Goal: Task Accomplishment & Management: Manage account settings

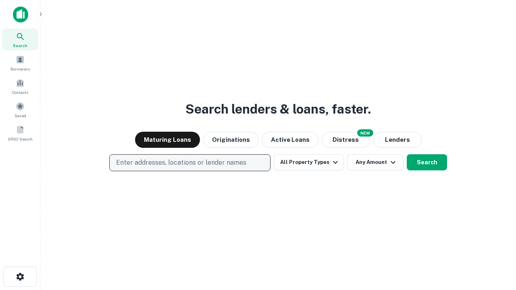
click at [190, 163] on p "Enter addresses, locations or lender names" at bounding box center [181, 163] width 130 height 10
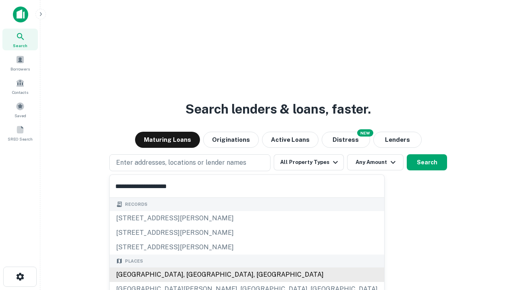
click at [193, 275] on div "Santa Monica, CA, USA" at bounding box center [247, 275] width 275 height 15
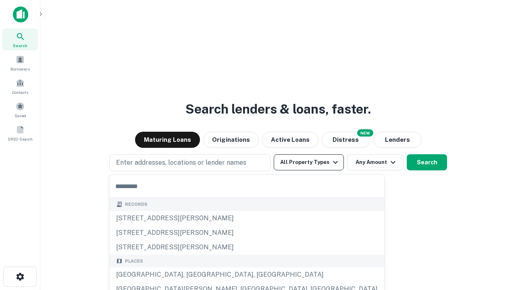
click at [309, 163] on button "All Property Types" at bounding box center [309, 162] width 70 height 16
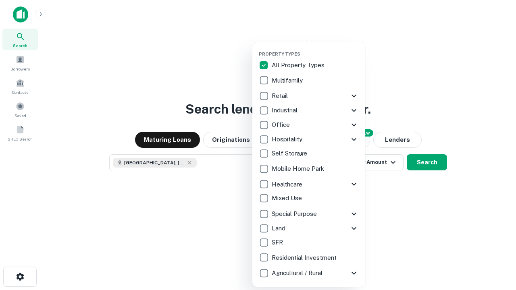
click at [315, 49] on button "button" at bounding box center [315, 49] width 113 height 0
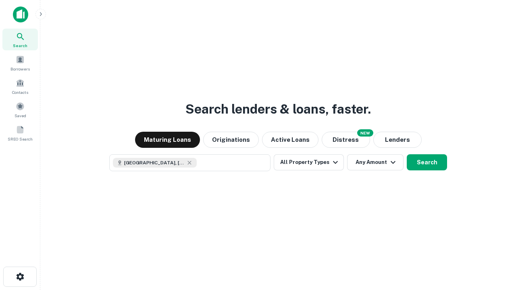
scroll to position [13, 0]
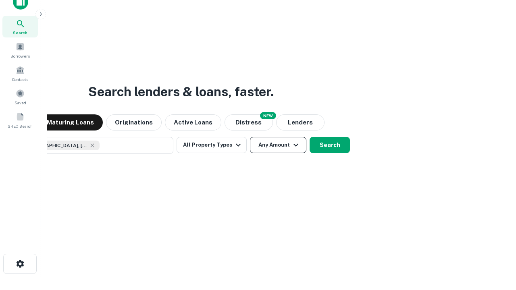
click at [250, 137] on button "Any Amount" at bounding box center [278, 145] width 56 height 16
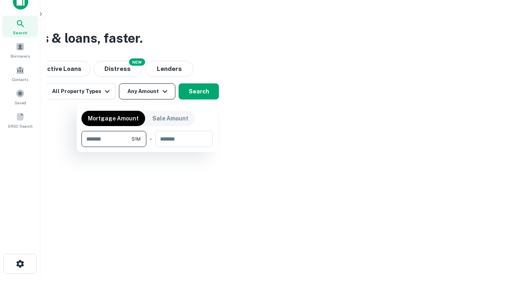
type input "*******"
click at [147, 147] on button "button" at bounding box center [146, 147] width 131 height 0
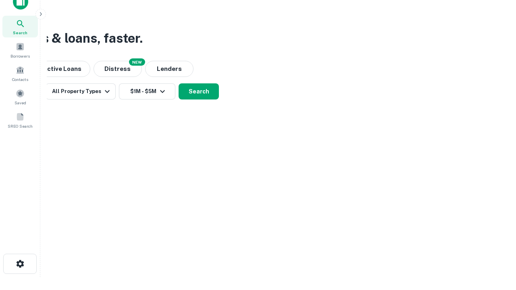
scroll to position [4, 149]
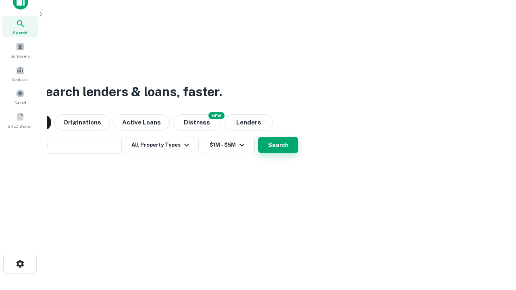
click at [258, 137] on button "Search" at bounding box center [278, 145] width 40 height 16
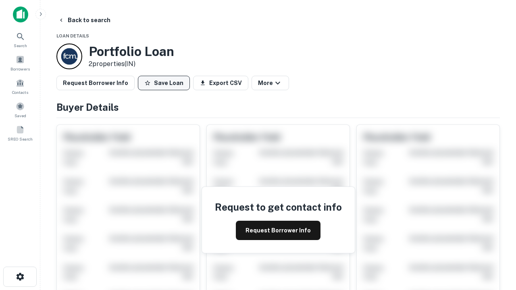
click at [164, 83] on button "Save Loan" at bounding box center [164, 83] width 52 height 15
click at [166, 83] on button "Loan Saved" at bounding box center [166, 83] width 56 height 15
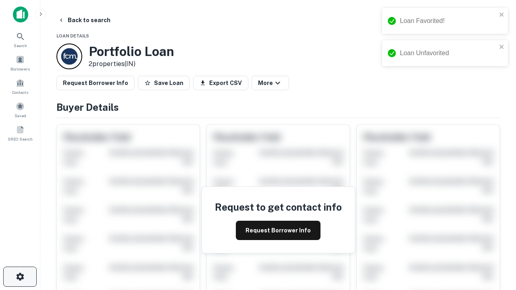
click at [20, 277] on icon "button" at bounding box center [20, 277] width 10 height 10
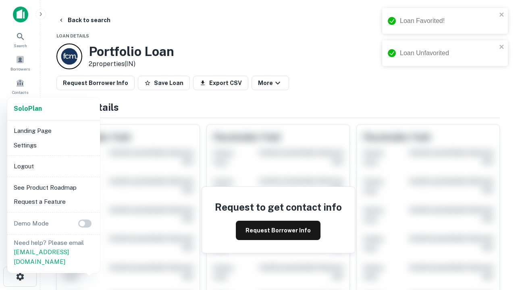
click at [53, 166] on li "Logout" at bounding box center [53, 166] width 86 height 15
